Goal: Information Seeking & Learning: Find contact information

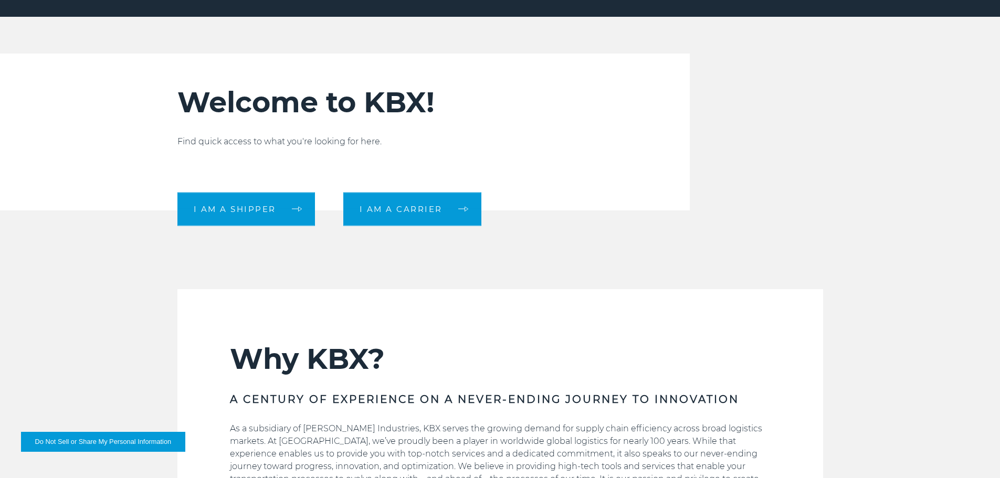
scroll to position [262, 0]
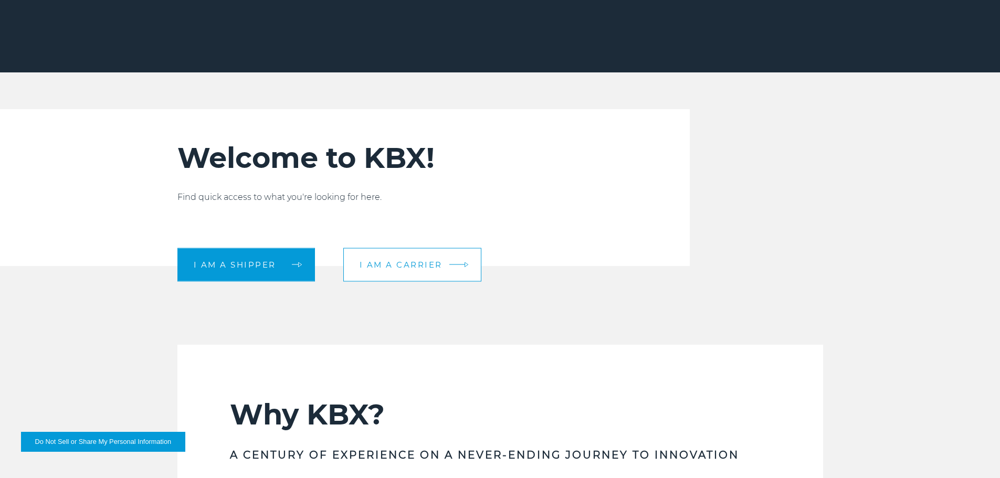
click at [402, 266] on span "I am a carrier" at bounding box center [400, 265] width 83 height 8
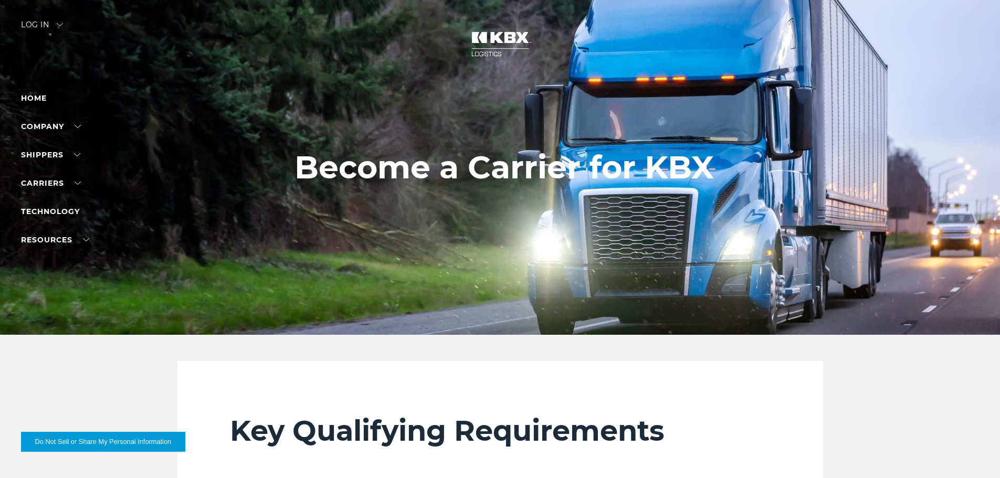
scroll to position [315, 0]
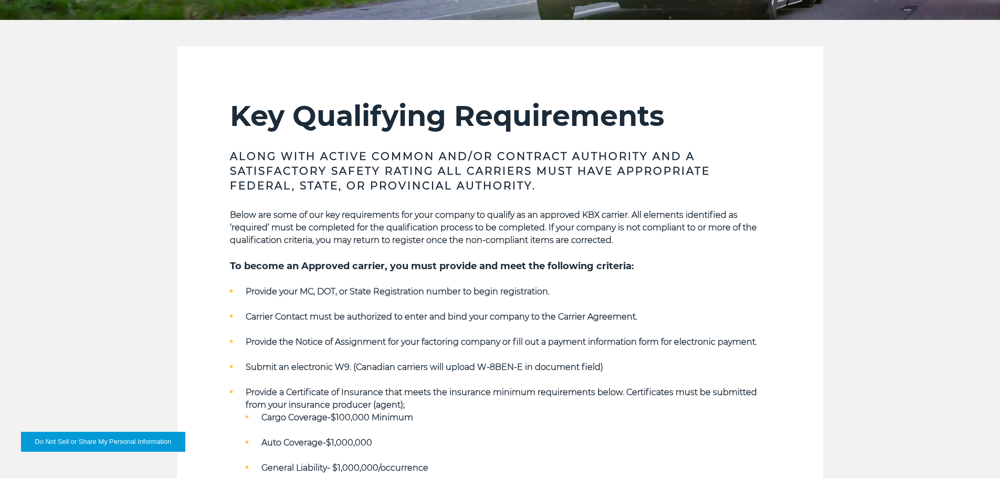
drag, startPoint x: 345, startPoint y: 363, endPoint x: 211, endPoint y: 243, distance: 179.5
click at [209, 246] on section "Key Qualifying Requirements Along with Active Common and/or Contract Authority …" at bounding box center [499, 371] width 645 height 651
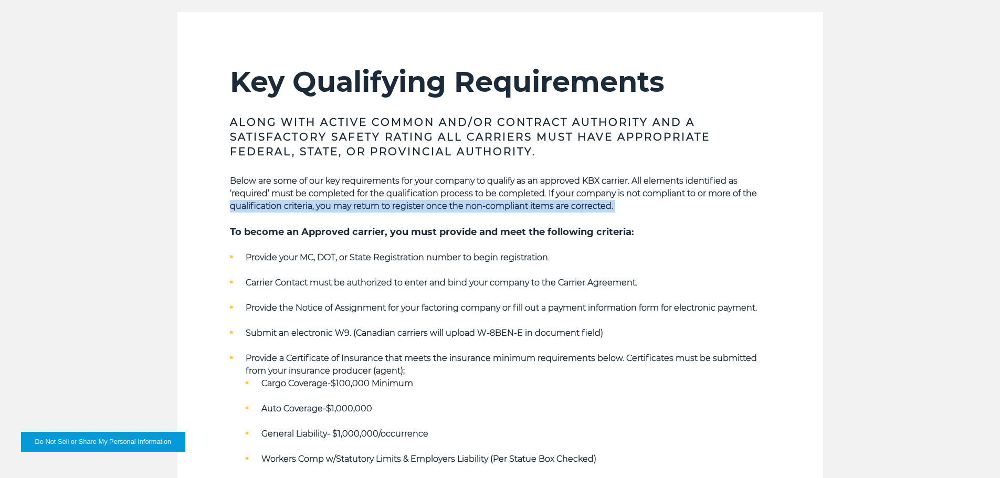
scroll to position [367, 0]
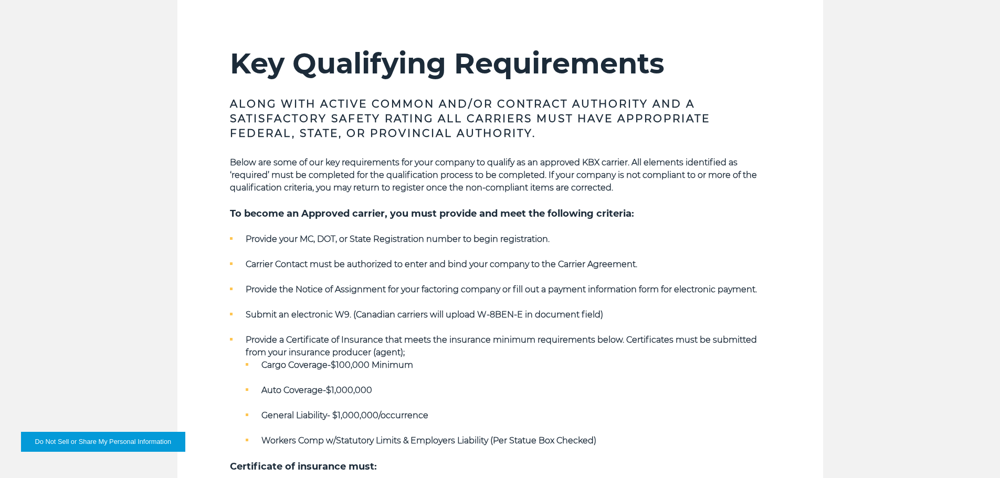
click at [216, 243] on section "Key Qualifying Requirements Along with Active Common and/or Contract Authority …" at bounding box center [499, 319] width 645 height 651
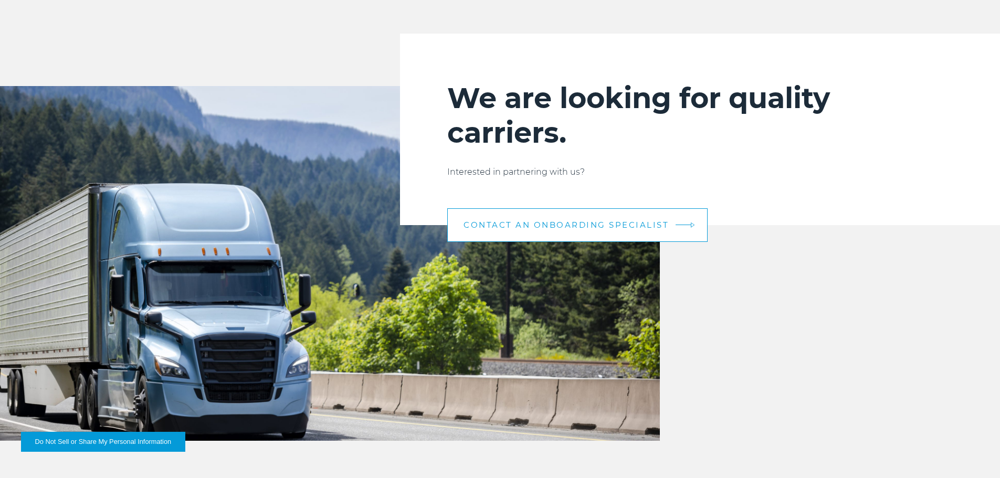
scroll to position [1049, 0]
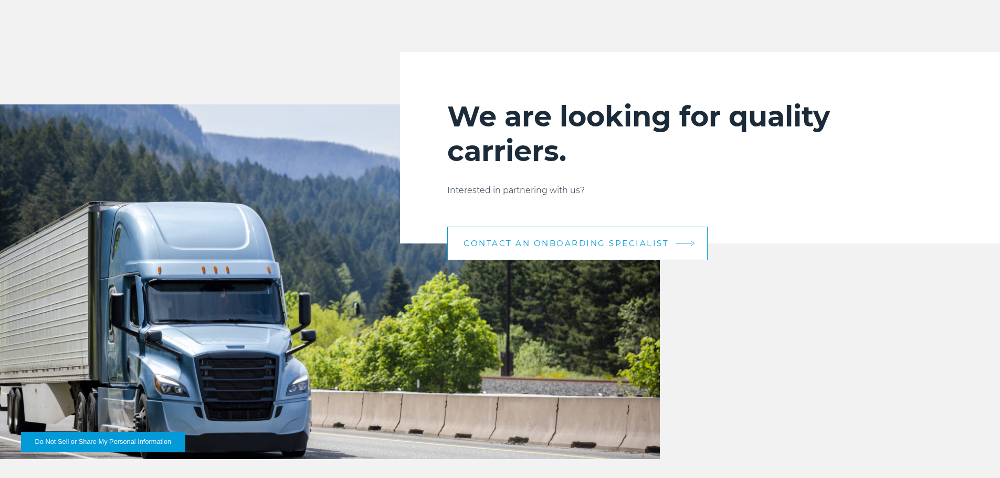
click at [594, 249] on link "CONTACT AN ONBOARDING SPECIALIST" at bounding box center [577, 244] width 260 height 34
click at [480, 238] on link "CONTACT AN ONBOARDING SPECIALIST" at bounding box center [577, 244] width 260 height 34
click at [481, 241] on span "CONTACT AN ONBOARDING SPECIALIST" at bounding box center [565, 243] width 205 height 8
click at [581, 244] on span "CONTACT AN ONBOARDING SPECIALIST" at bounding box center [565, 243] width 205 height 8
click at [620, 243] on span "CONTACT AN ONBOARDING SPECIALIST" at bounding box center [565, 243] width 205 height 8
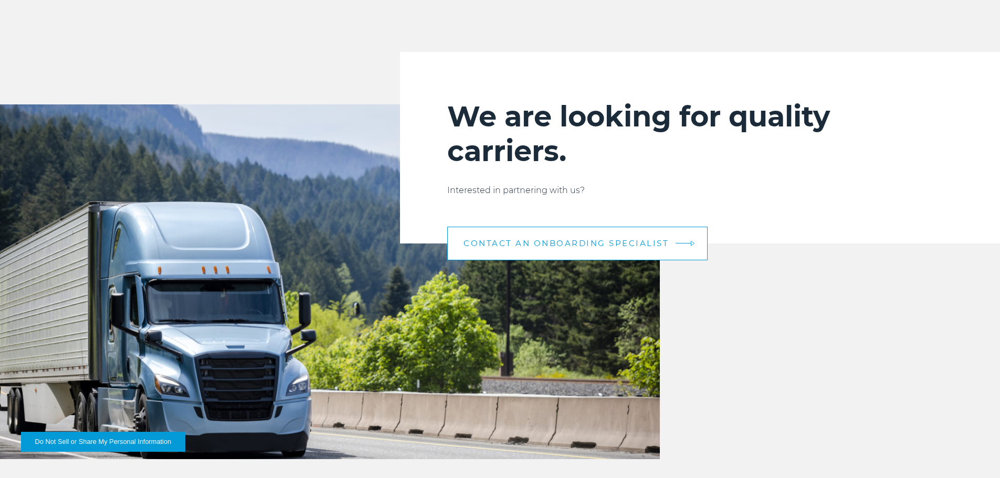
click at [619, 242] on span "CONTACT AN ONBOARDING SPECIALIST" at bounding box center [565, 243] width 205 height 8
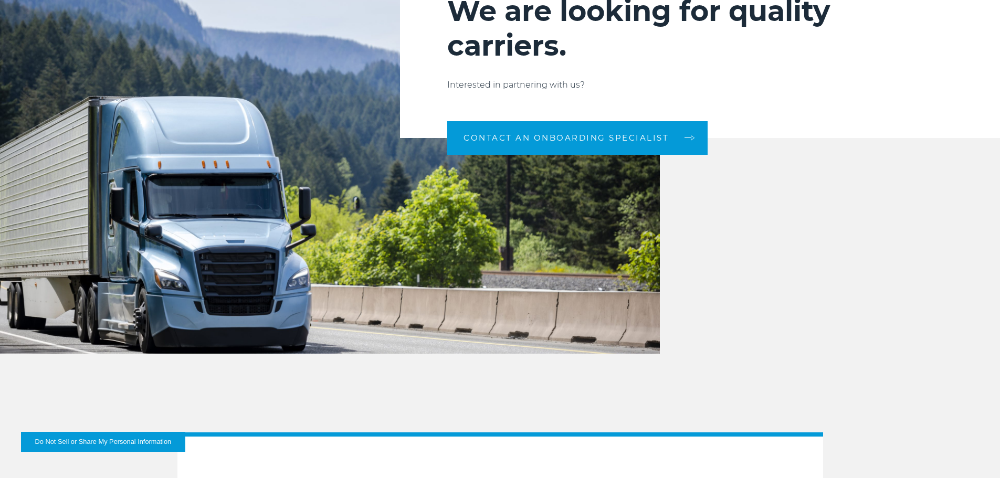
scroll to position [1154, 0]
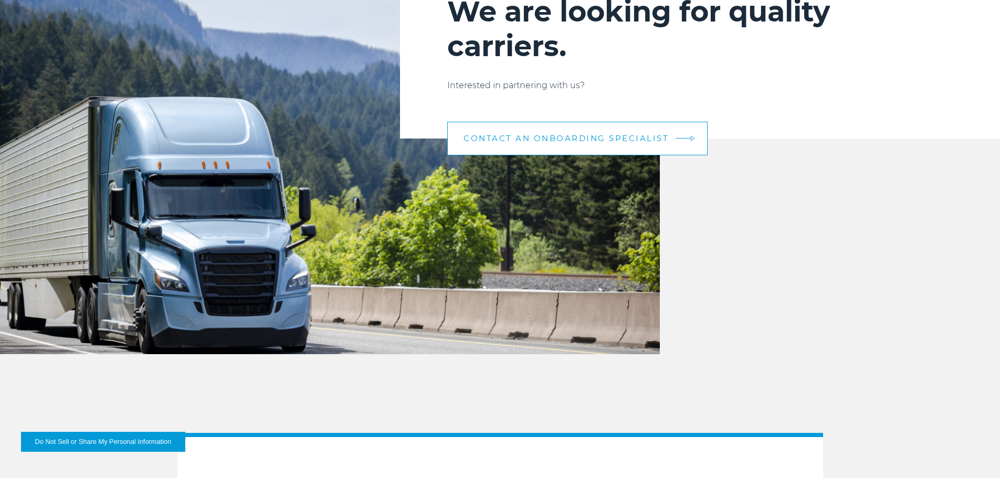
click at [610, 147] on link "CONTACT AN ONBOARDING SPECIALIST" at bounding box center [577, 139] width 260 height 34
drag, startPoint x: 604, startPoint y: 146, endPoint x: 586, endPoint y: 145, distance: 18.4
click at [586, 145] on link "CONTACT AN ONBOARDING SPECIALIST" at bounding box center [577, 139] width 260 height 34
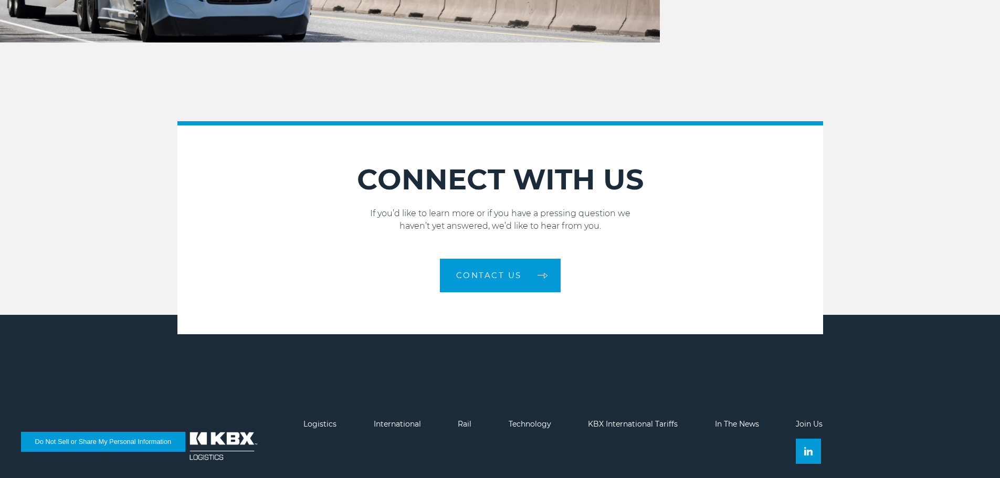
scroll to position [1469, 0]
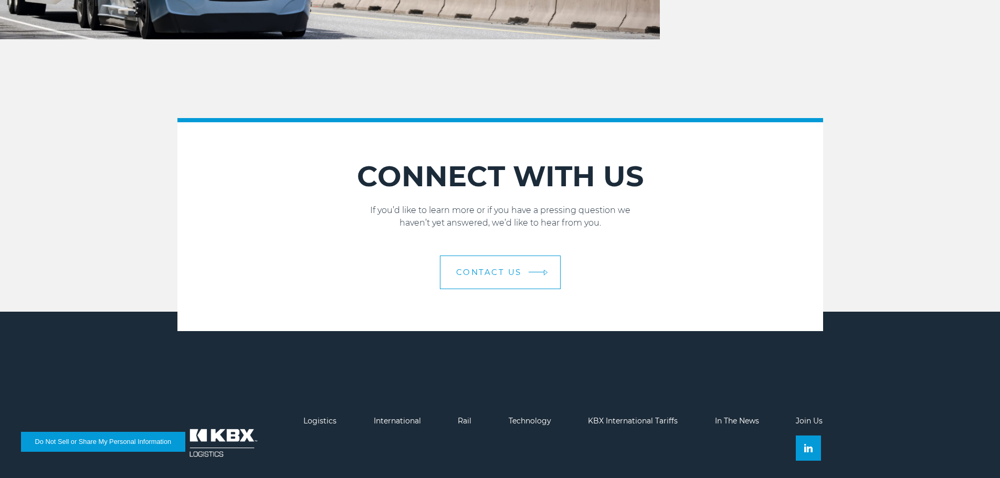
click at [550, 264] on link "Contact Us" at bounding box center [500, 273] width 121 height 34
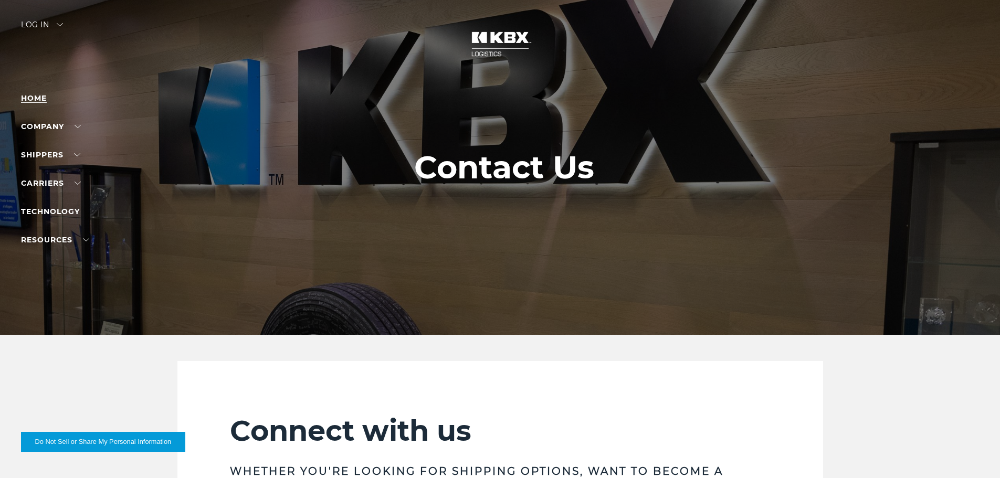
click at [35, 97] on link "Home" at bounding box center [34, 97] width 26 height 9
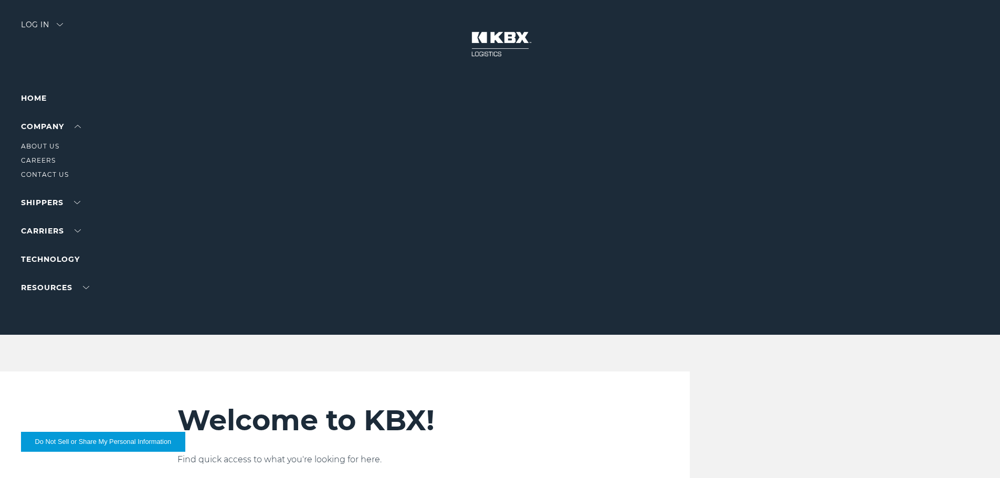
click at [45, 167] on ul "About Us Careers Contact Us" at bounding box center [66, 157] width 91 height 48
click at [46, 170] on li "Contact Us" at bounding box center [66, 175] width 91 height 12
click at [48, 175] on link "Contact Us" at bounding box center [45, 175] width 48 height 8
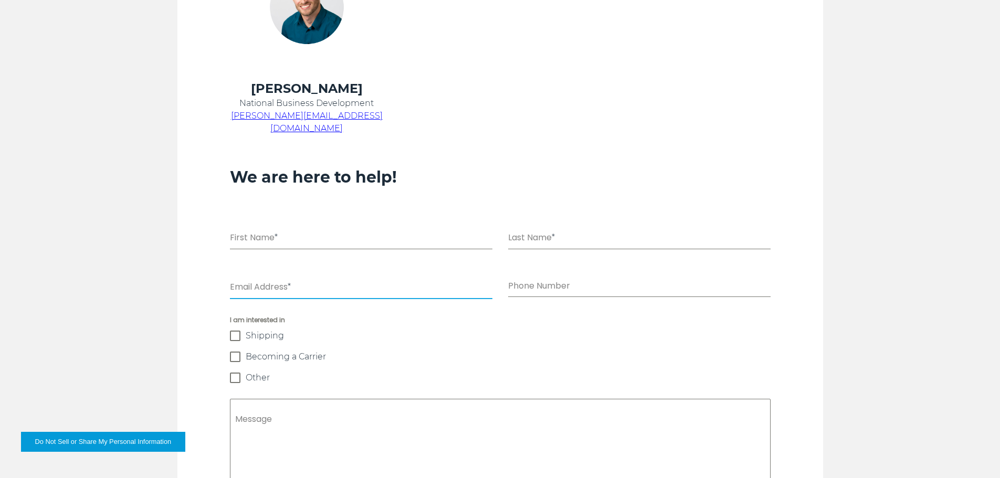
scroll to position [577, 0]
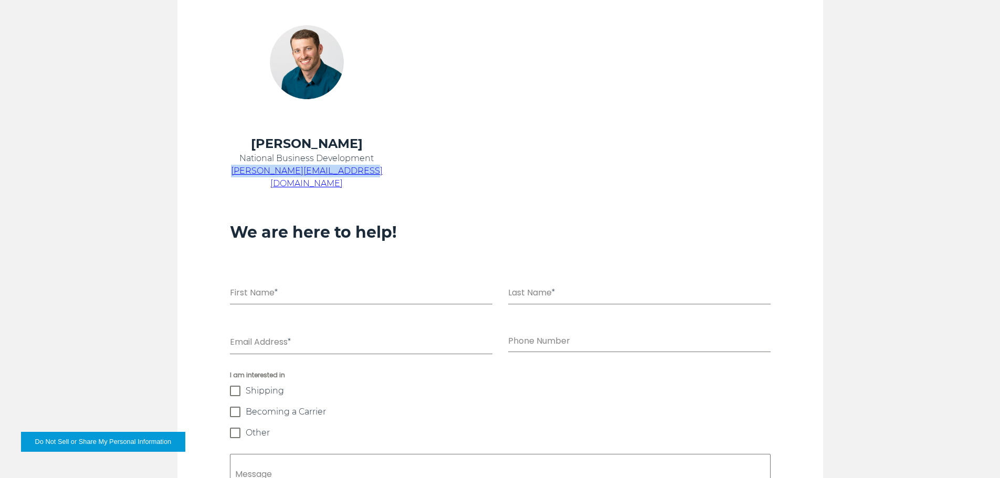
drag, startPoint x: 372, startPoint y: 169, endPoint x: 236, endPoint y: 172, distance: 135.4
click at [236, 172] on p "[PERSON_NAME][EMAIL_ADDRESS][DOMAIN_NAME]" at bounding box center [307, 177] width 154 height 25
copy span "[PERSON_NAME][EMAIL_ADDRESS][DOMAIN_NAME]"
